Goal: Task Accomplishment & Management: Use online tool/utility

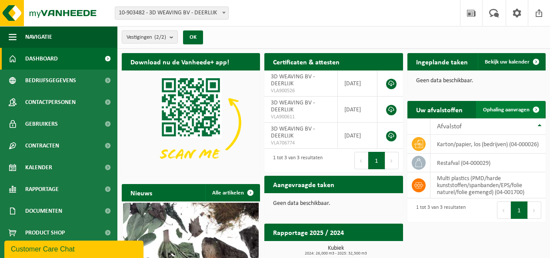
click at [520, 107] on span "Ophaling aanvragen" at bounding box center [506, 110] width 47 height 6
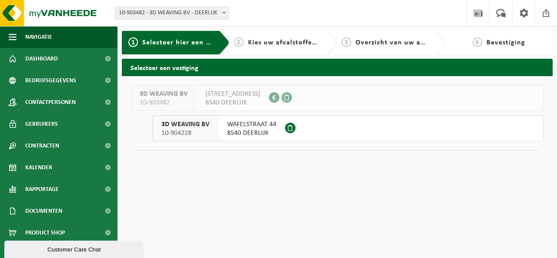
click at [226, 130] on div "WAFELSTRAAT 44 8540 DEERLIJK" at bounding box center [251, 128] width 67 height 25
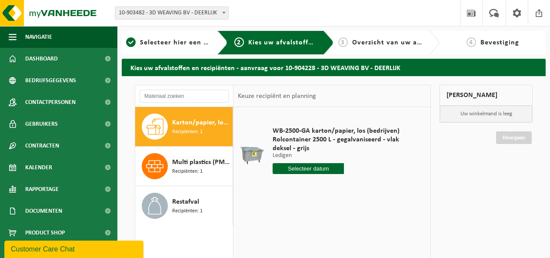
click at [334, 168] on input "text" at bounding box center [308, 168] width 71 height 11
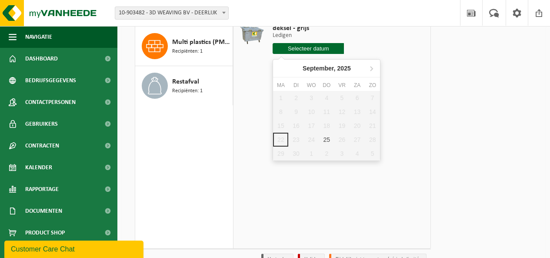
scroll to position [130, 0]
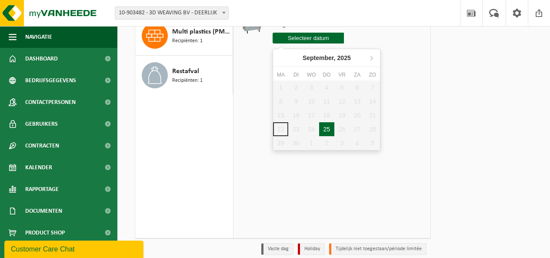
click at [329, 127] on div "25" at bounding box center [326, 129] width 15 height 14
type input "Van [DATE]"
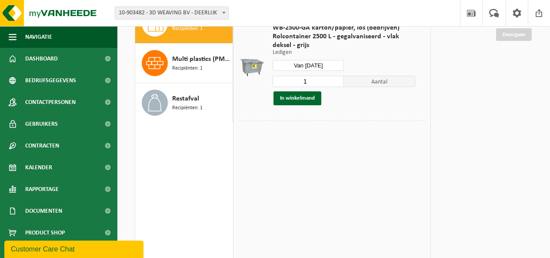
scroll to position [87, 0]
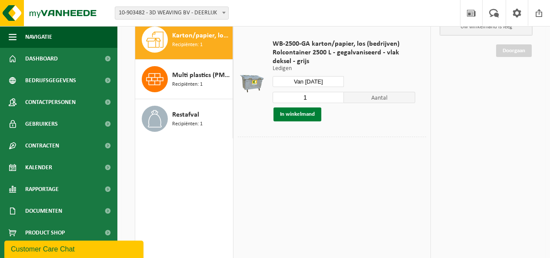
click at [303, 112] on button "In winkelmand" at bounding box center [298, 114] width 48 height 14
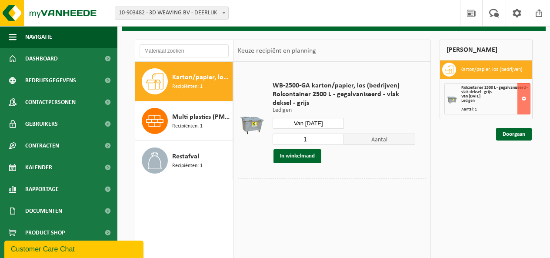
scroll to position [0, 0]
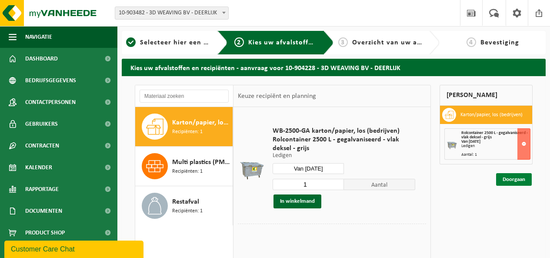
click at [522, 177] on link "Doorgaan" at bounding box center [514, 179] width 36 height 13
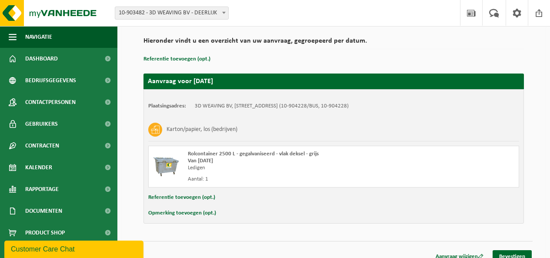
scroll to position [70, 0]
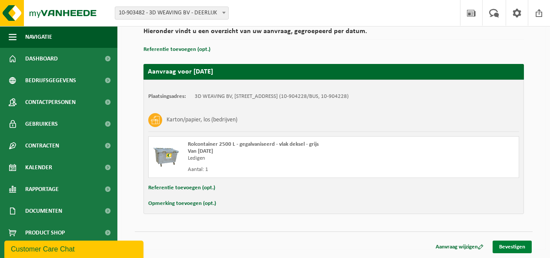
click at [518, 244] on link "Bevestigen" at bounding box center [512, 247] width 39 height 13
